Goal: Task Accomplishment & Management: Manage account settings

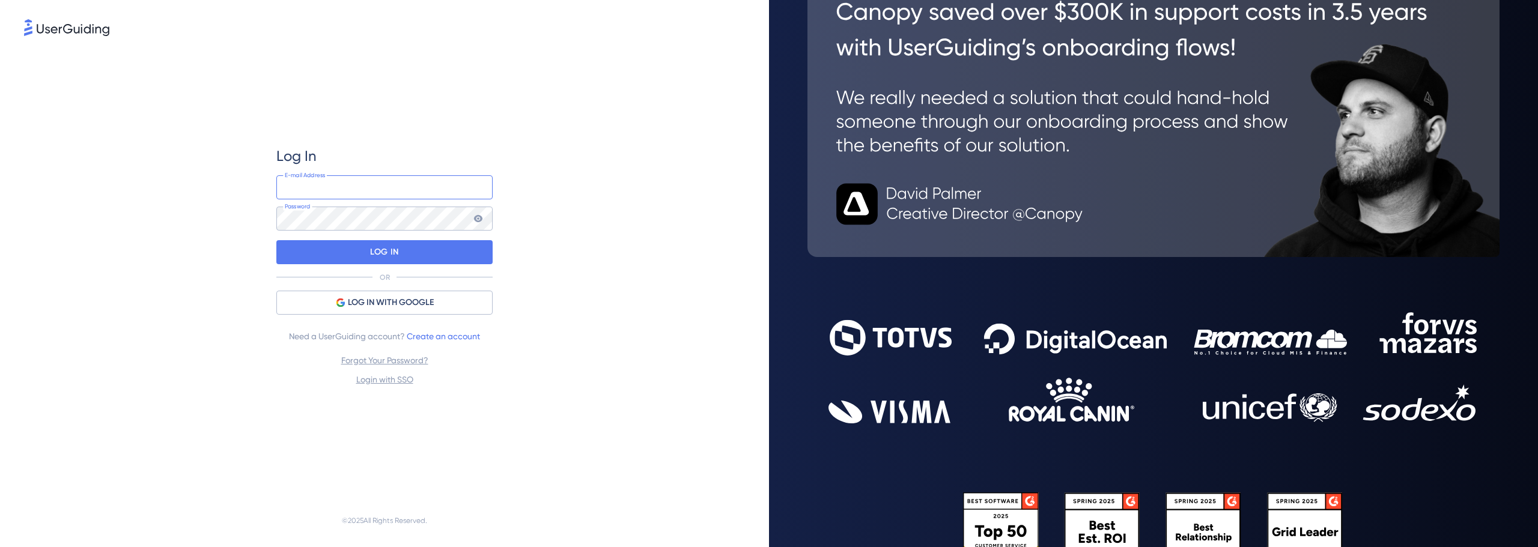
click at [442, 176] on input "email" at bounding box center [384, 187] width 216 height 24
type input "[PERSON_NAME][EMAIL_ADDRESS][PERSON_NAME][DOMAIN_NAME]"
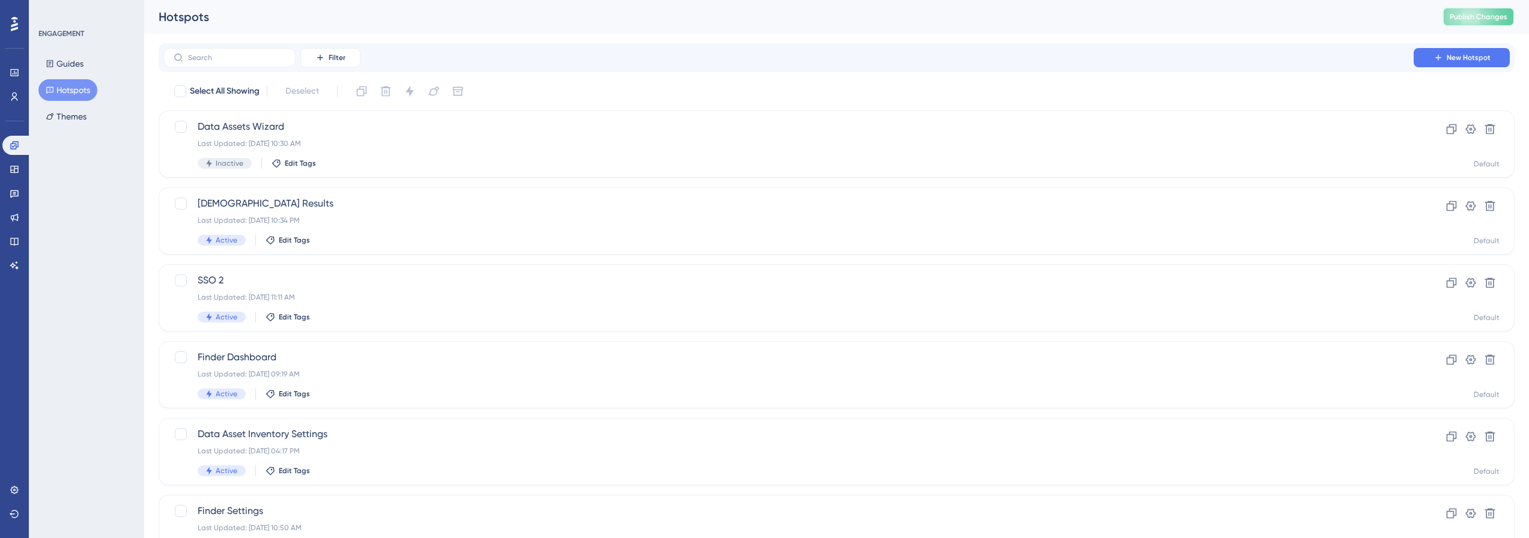
click at [1497, 17] on span "Publish Changes" at bounding box center [1479, 17] width 58 height 10
click at [226, 58] on input "text" at bounding box center [236, 57] width 97 height 8
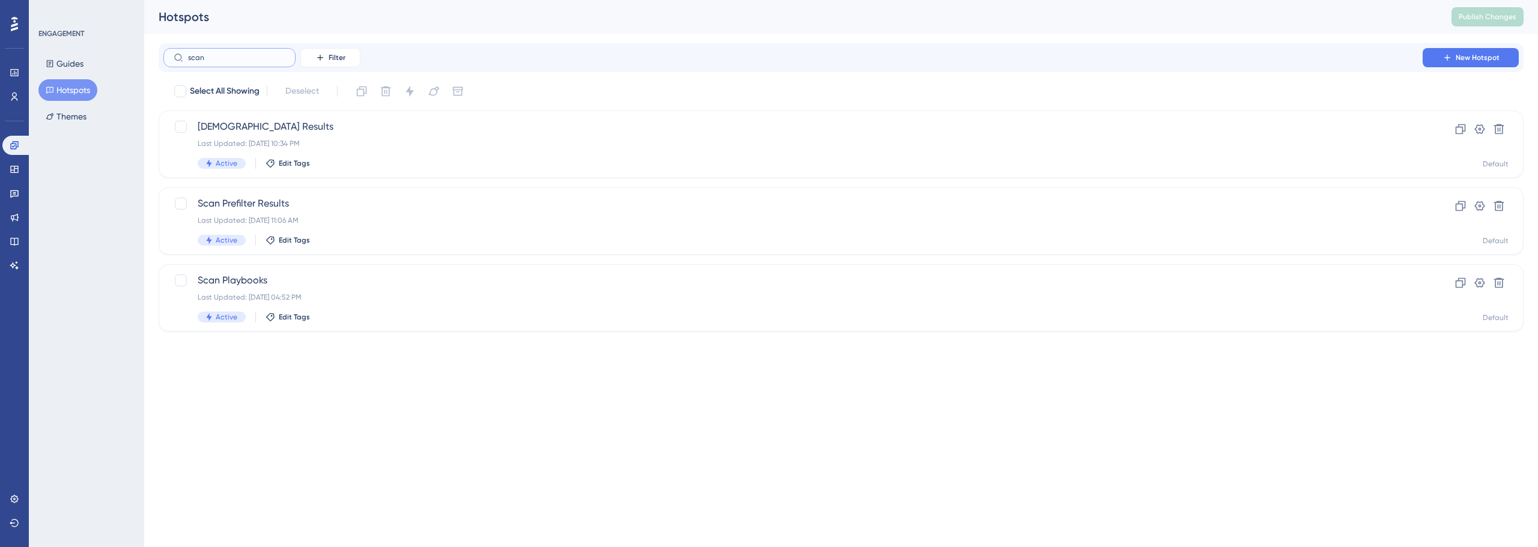
type input "scan s"
checkbox input "true"
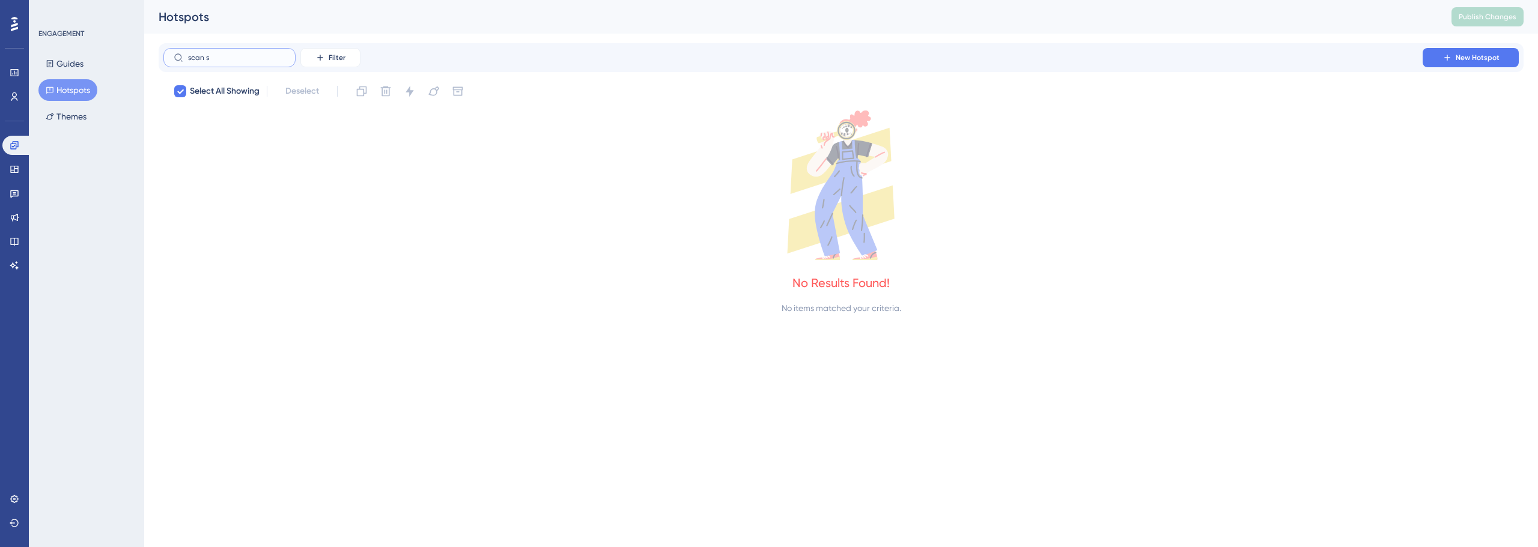
type input "scan"
checkbox input "false"
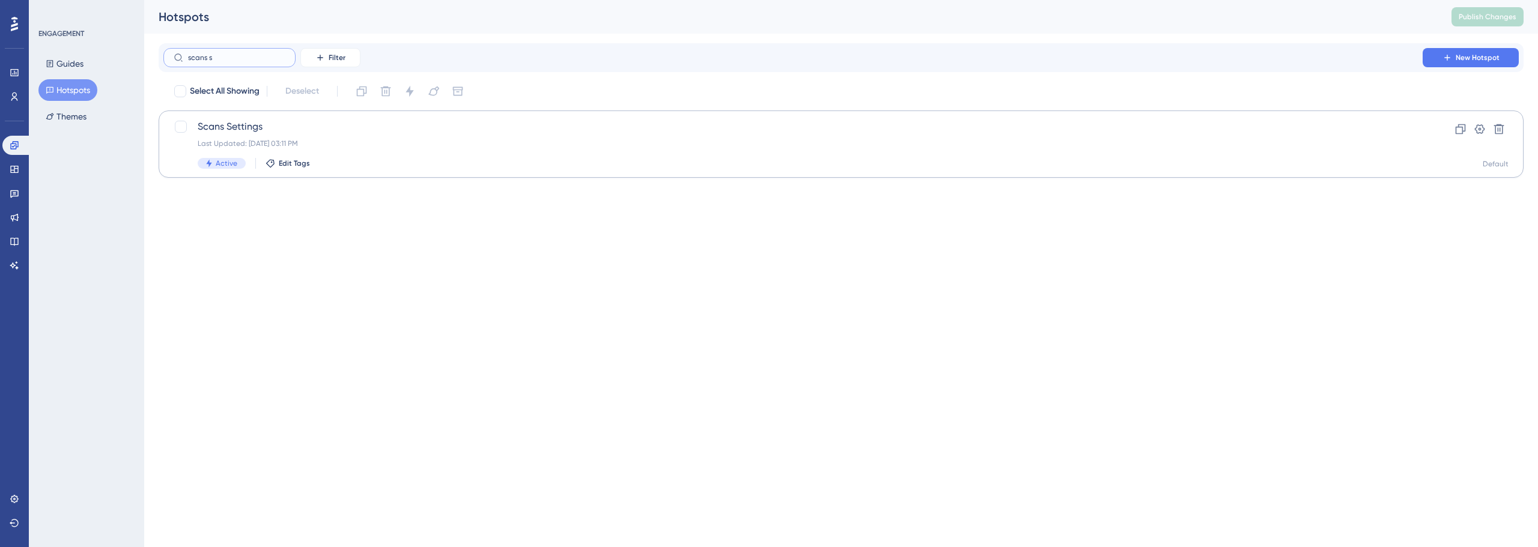
type input "scans s"
click at [245, 136] on div "Scans Settings Last Updated: [DATE] 03:11 PM Active Edit Tags" at bounding box center [793, 144] width 1191 height 49
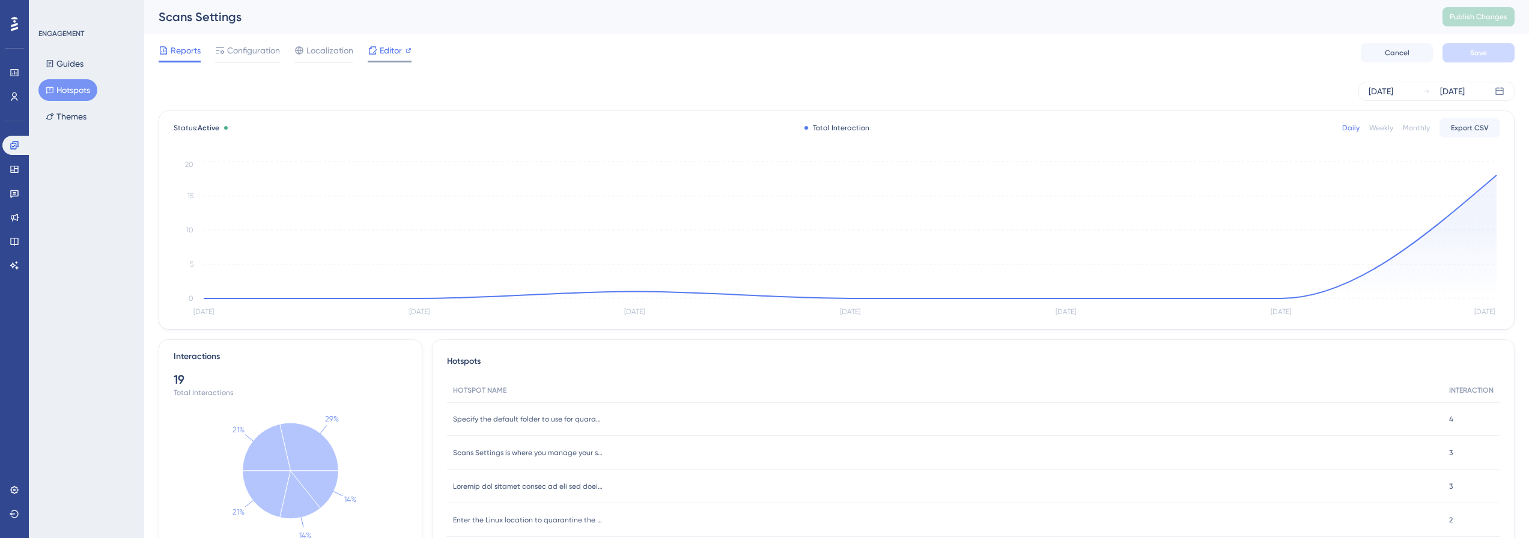
click at [374, 52] on icon at bounding box center [373, 50] width 8 height 8
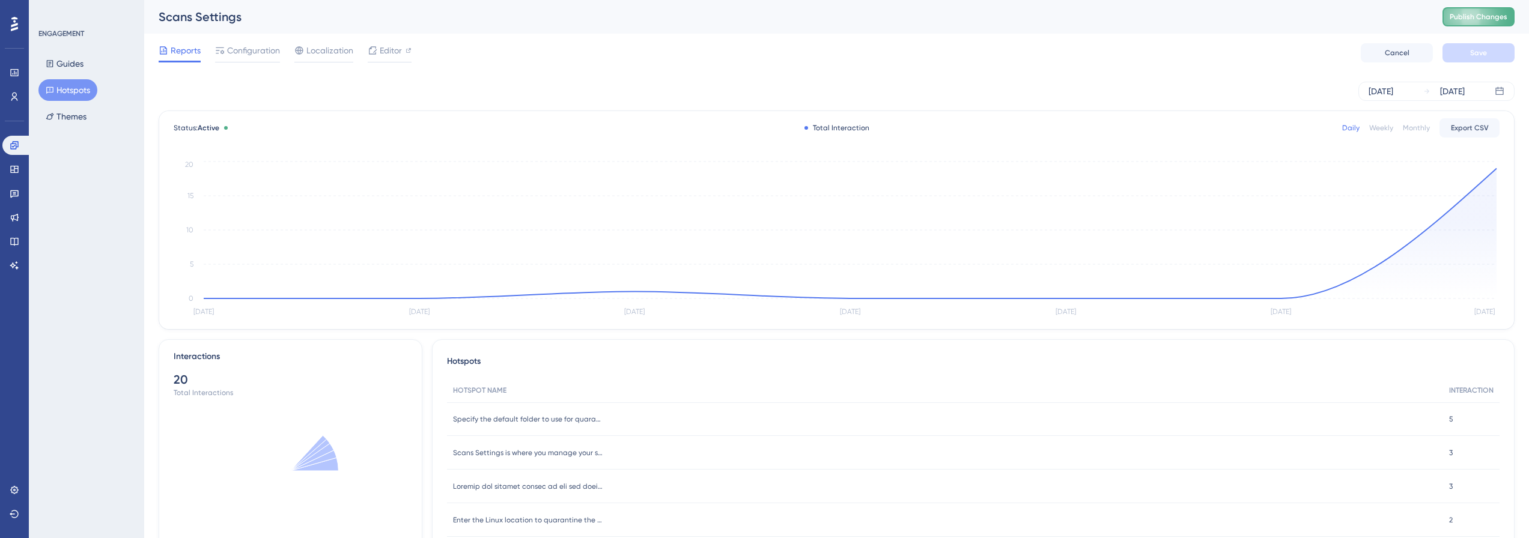
click at [1488, 20] on span "Publish Changes" at bounding box center [1479, 17] width 58 height 10
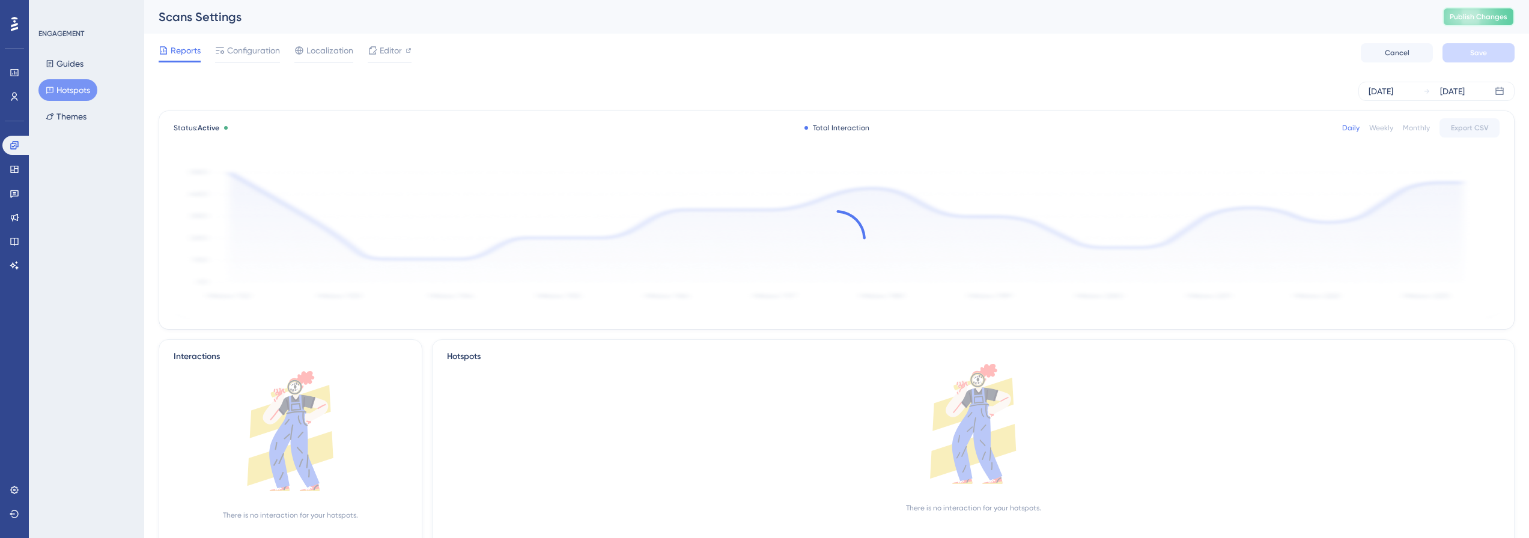
click at [1483, 16] on span "Publish Changes" at bounding box center [1479, 17] width 58 height 10
